Goal: Transaction & Acquisition: Book appointment/travel/reservation

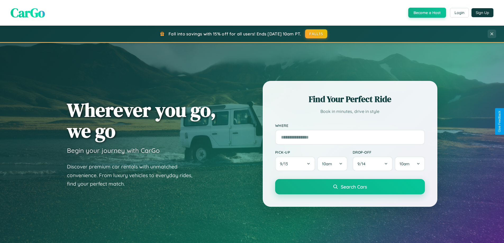
scroll to position [228, 0]
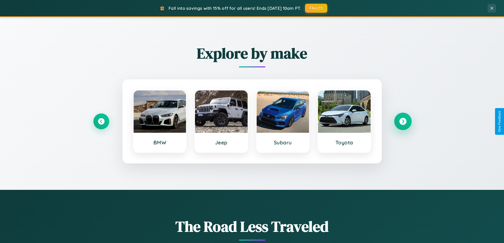
click at [403, 121] on icon at bounding box center [402, 121] width 7 height 7
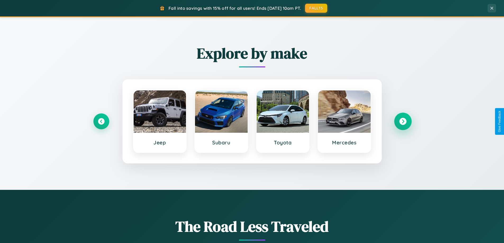
click at [403, 121] on icon at bounding box center [402, 121] width 7 height 7
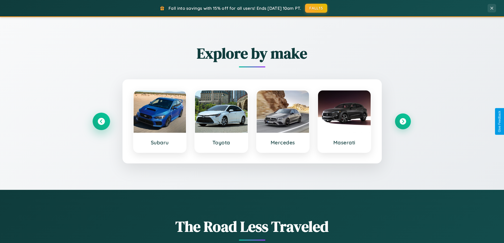
click at [101, 121] on icon at bounding box center [101, 121] width 7 height 7
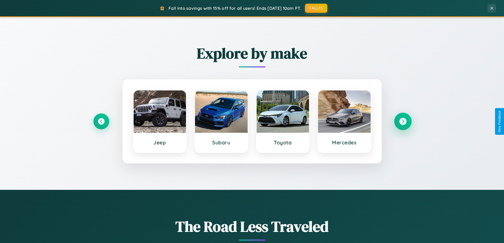
click at [403, 121] on icon at bounding box center [402, 121] width 7 height 7
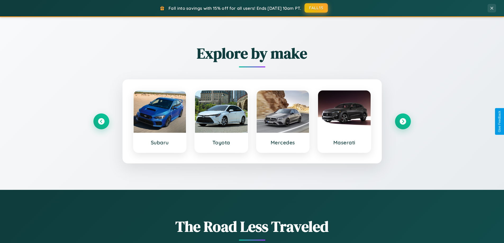
click at [316, 8] on button "FALL15" at bounding box center [316, 8] width 23 height 10
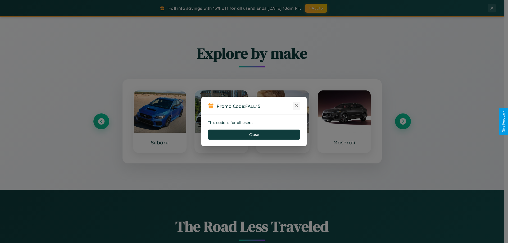
click at [297, 106] on icon at bounding box center [296, 105] width 5 height 5
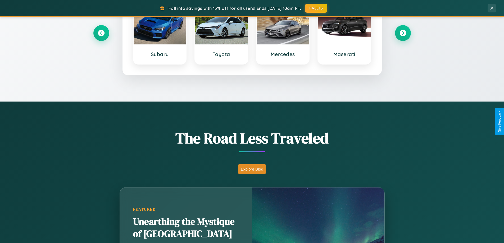
scroll to position [850, 0]
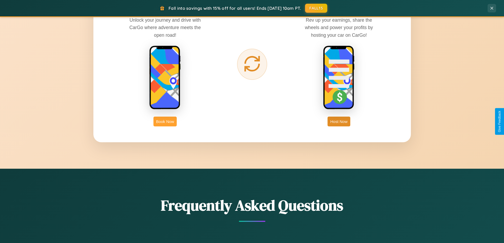
click at [165, 121] on button "Book Now" at bounding box center [164, 122] width 23 height 10
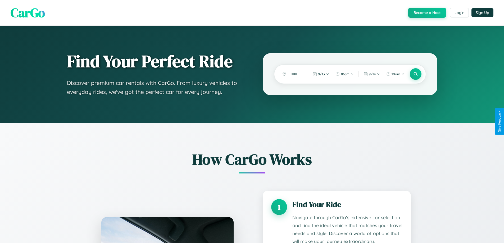
scroll to position [441, 0]
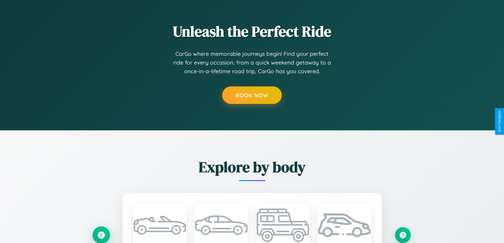
click at [101, 235] on icon at bounding box center [101, 235] width 7 height 7
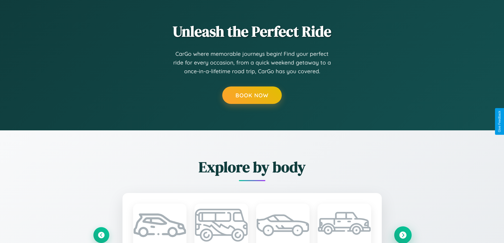
click at [403, 235] on icon at bounding box center [402, 235] width 7 height 7
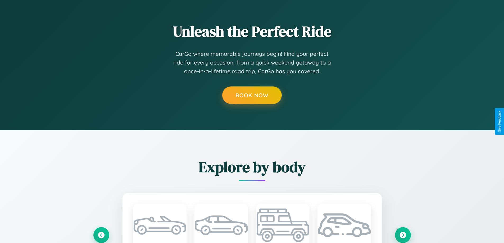
click at [403, 235] on icon at bounding box center [402, 235] width 7 height 7
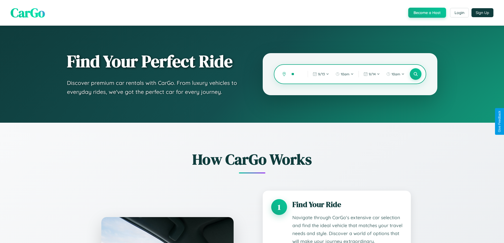
scroll to position [441, 0]
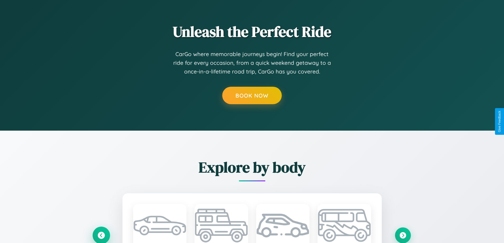
click at [101, 235] on icon at bounding box center [101, 235] width 7 height 7
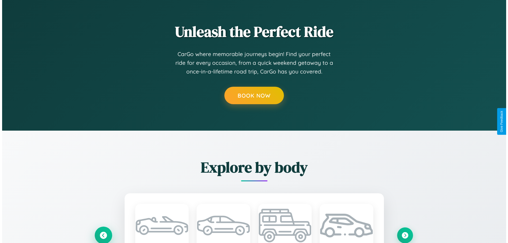
scroll to position [0, 0]
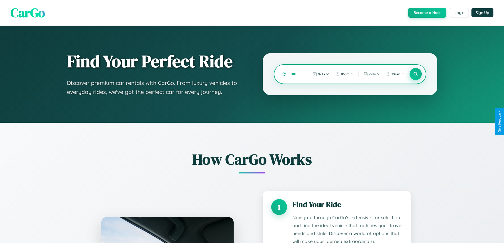
type input "***"
click at [415, 74] on icon at bounding box center [415, 74] width 5 height 5
